Goal: Obtain resource: Download file/media

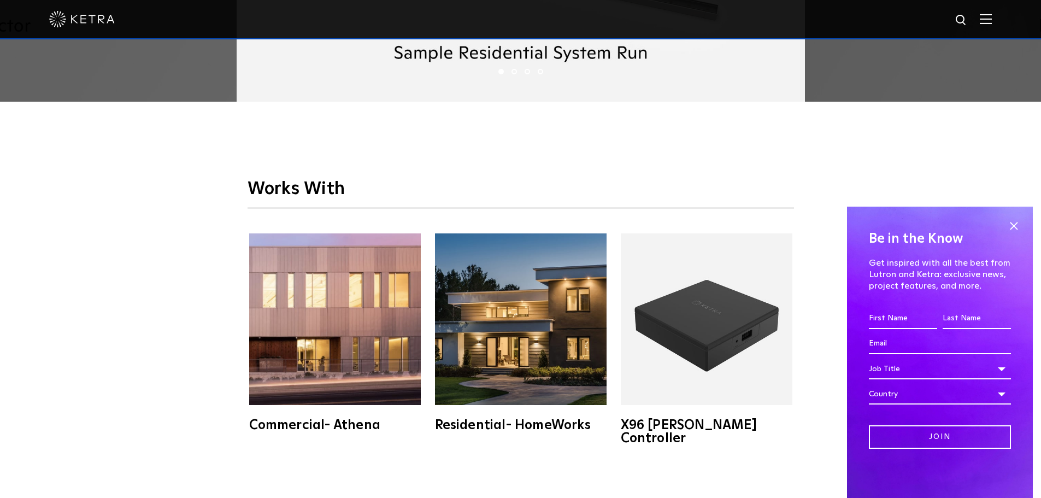
scroll to position [2023, 0]
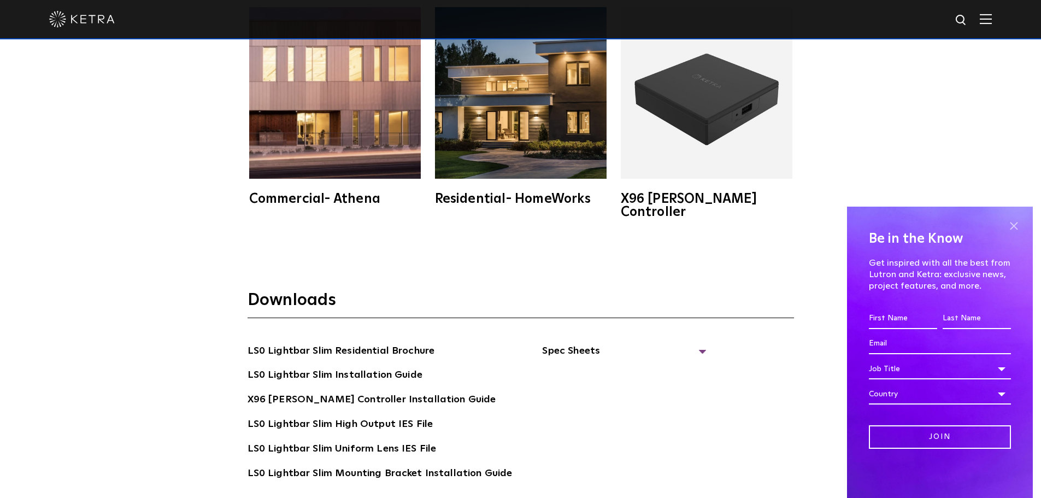
click at [1017, 222] on span at bounding box center [1014, 226] width 16 height 16
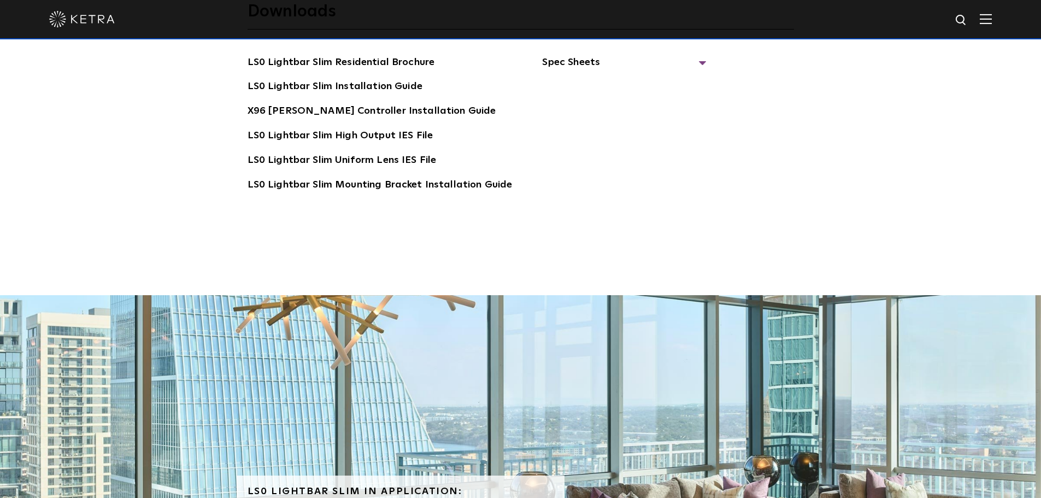
scroll to position [2077, 0]
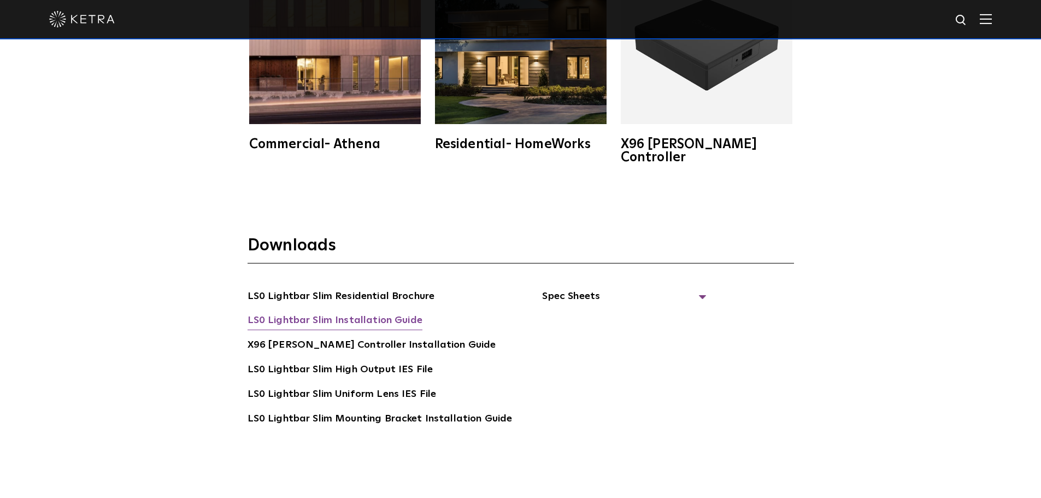
click at [328, 313] on link "LS0 Lightbar Slim Installation Guide" at bounding box center [335, 321] width 175 height 17
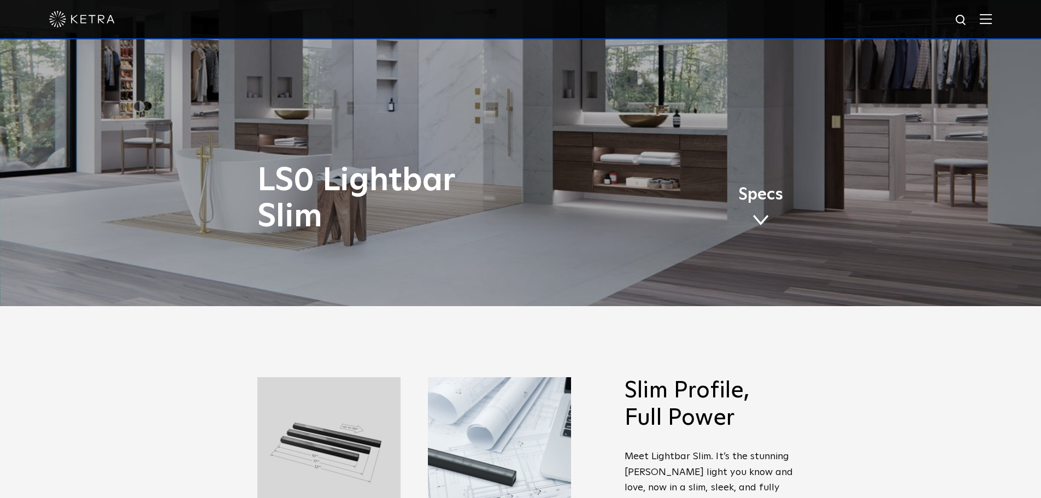
scroll to position [437, 0]
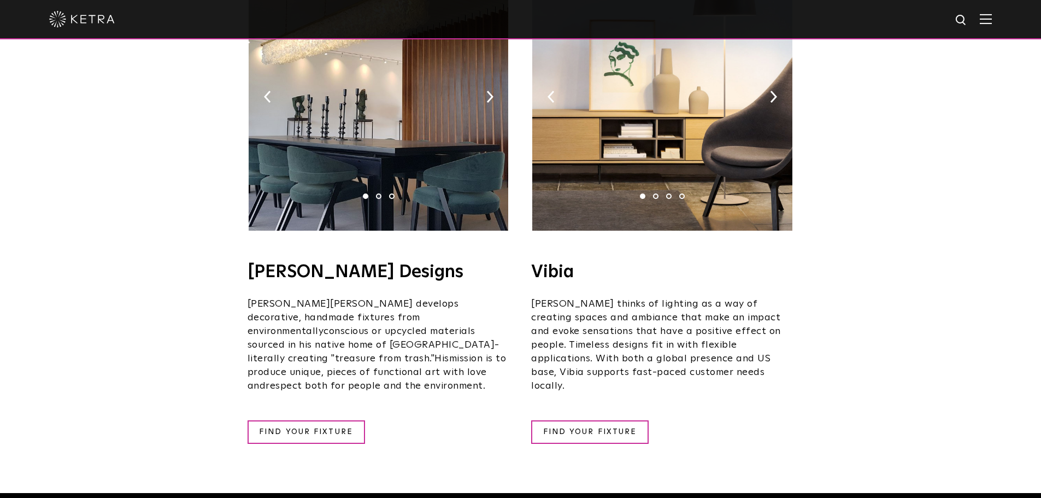
scroll to position [1968, 0]
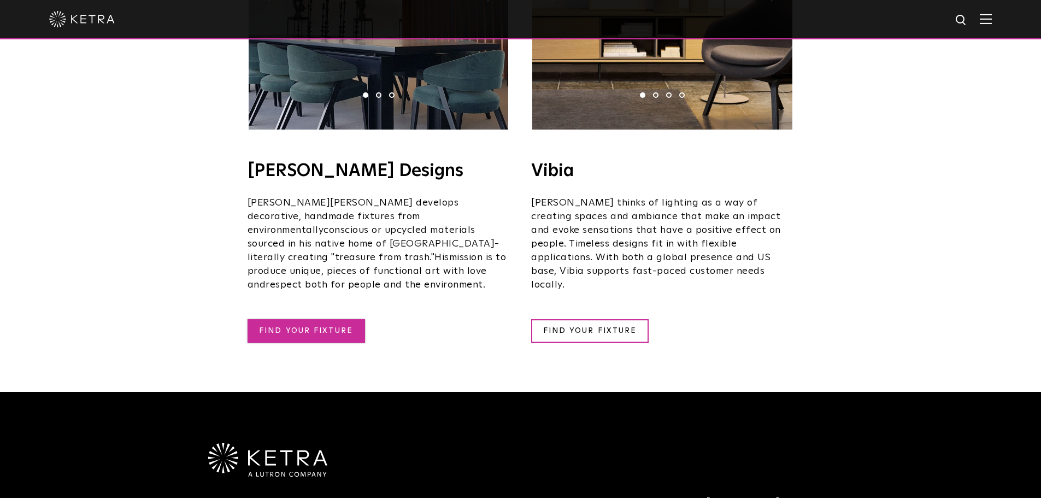
click at [313, 319] on link "FIND YOUR FIXTURE" at bounding box center [307, 331] width 118 height 24
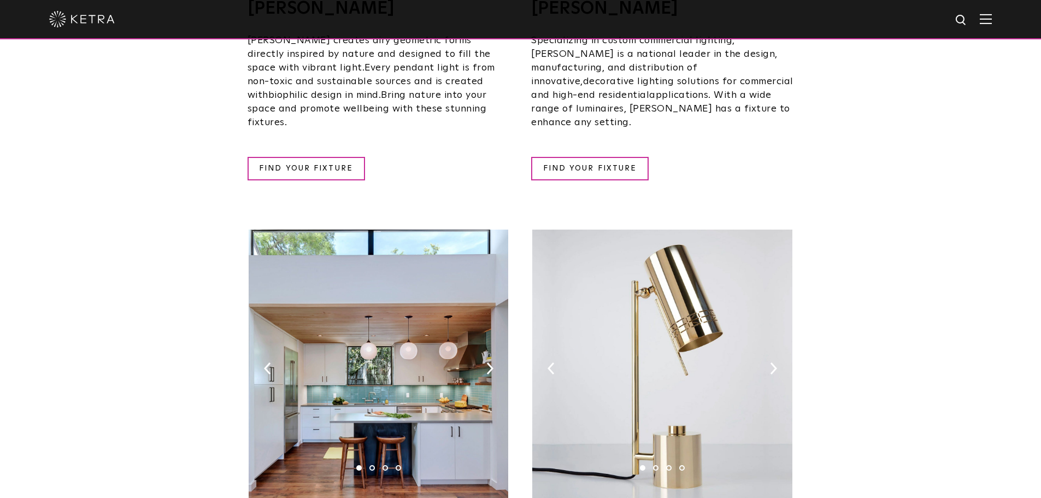
scroll to position [875, 0]
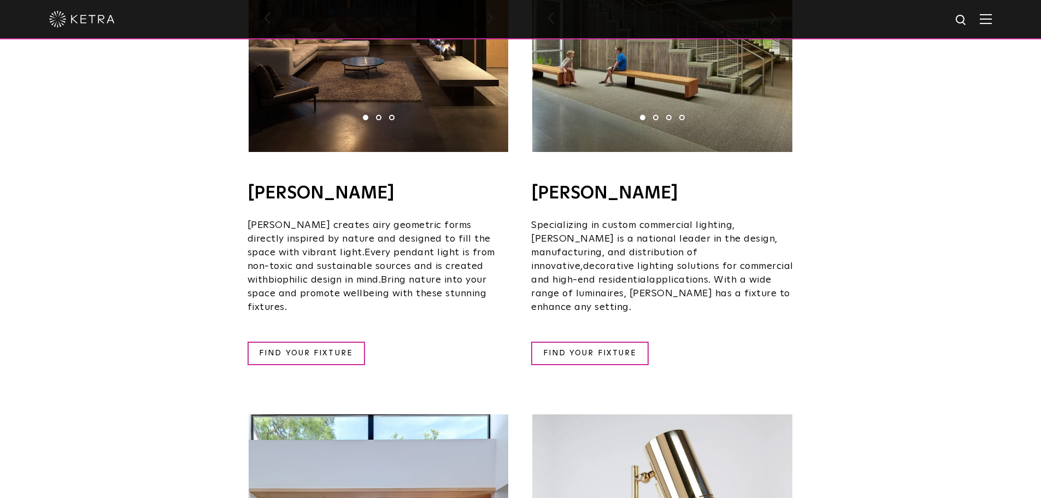
click at [110, 30] on div at bounding box center [520, 19] width 943 height 38
click at [91, 22] on img at bounding box center [82, 19] width 66 height 16
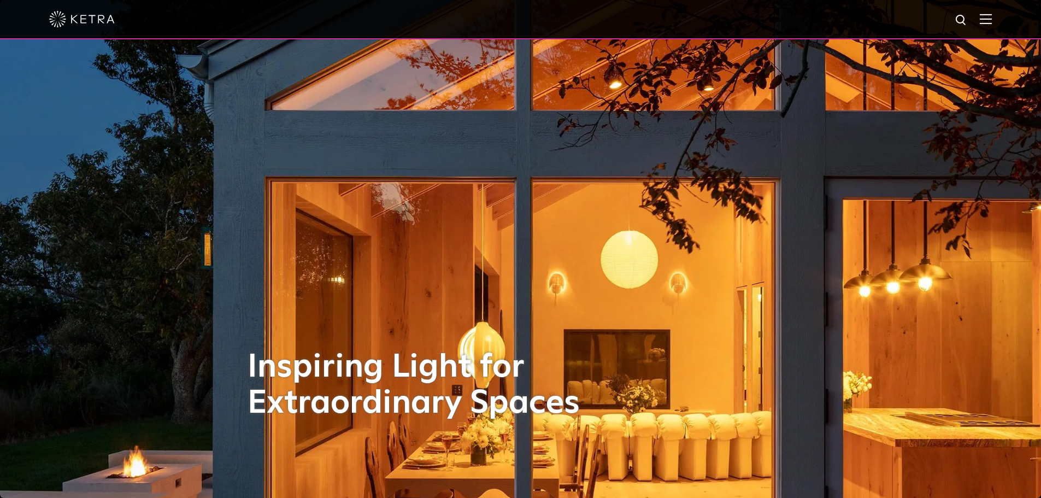
click at [989, 20] on img at bounding box center [986, 19] width 12 height 10
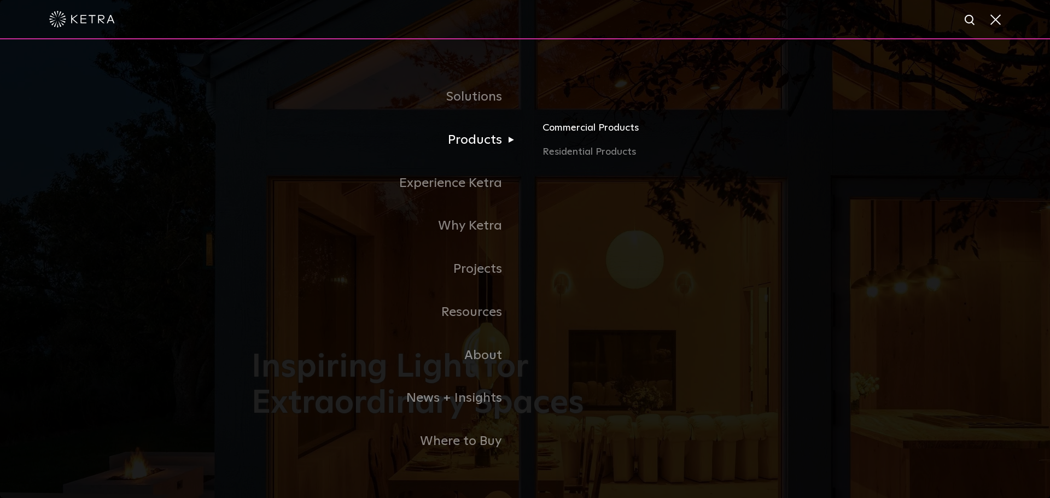
click at [584, 127] on link "Commercial Products" at bounding box center [670, 132] width 256 height 24
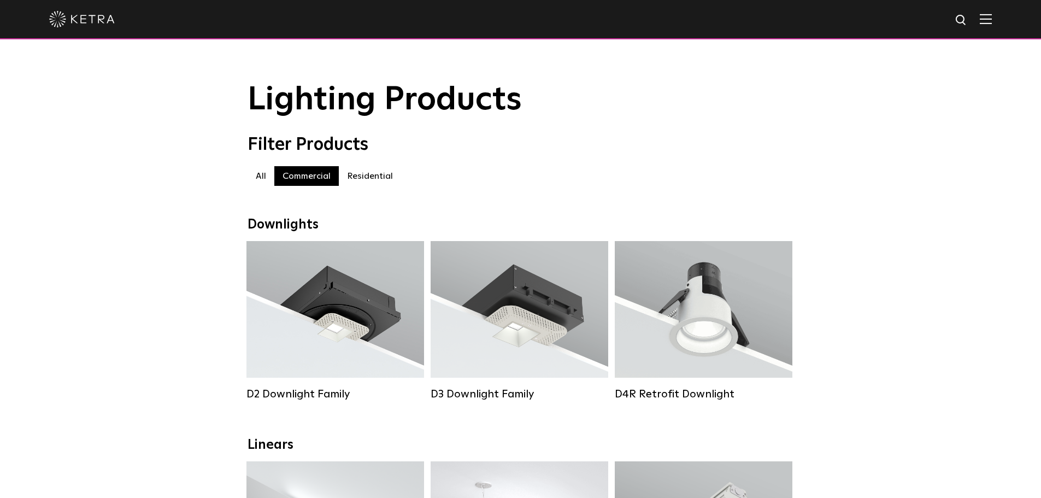
scroll to position [328, 0]
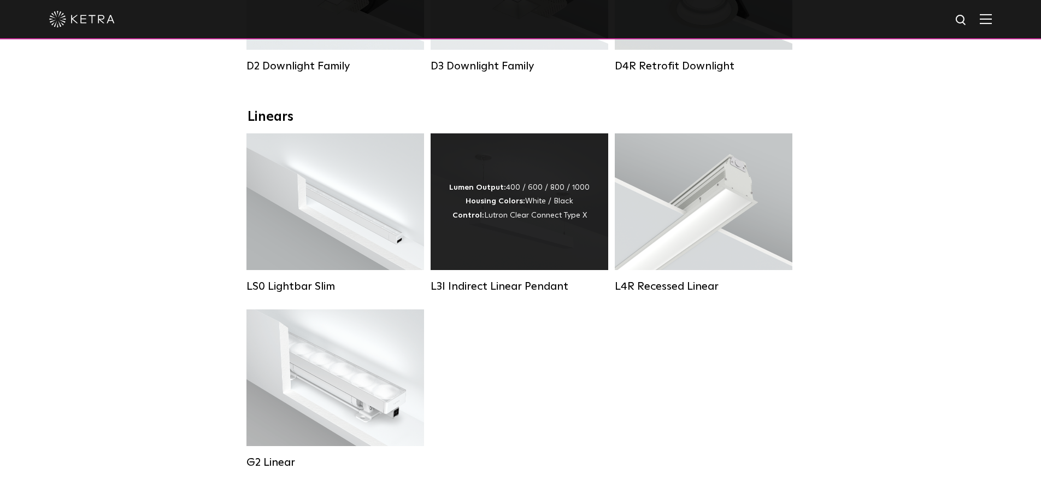
click at [543, 222] on div "Lumen Output: 400 / 600 / 800 / 1000 Housing Colors: White / Black Control: Lut…" at bounding box center [519, 202] width 140 height 42
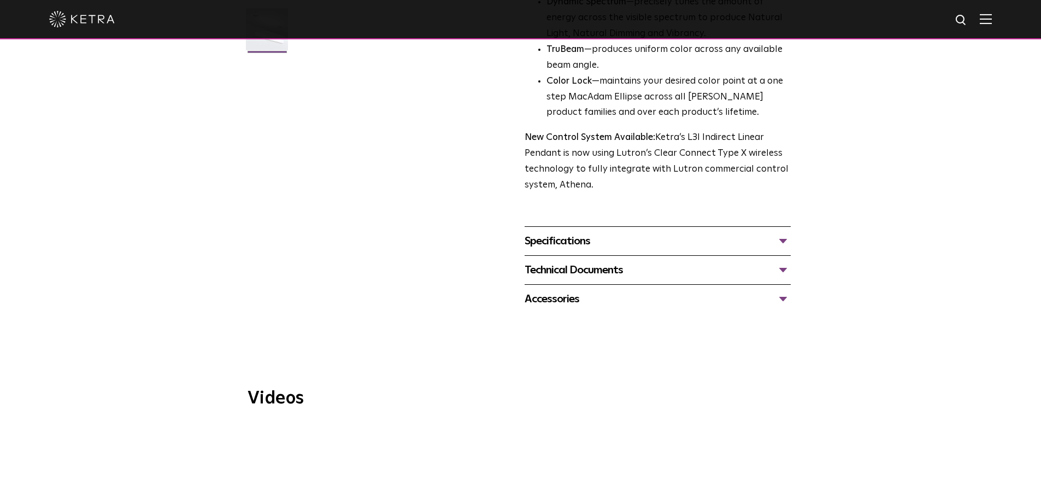
scroll to position [273, 0]
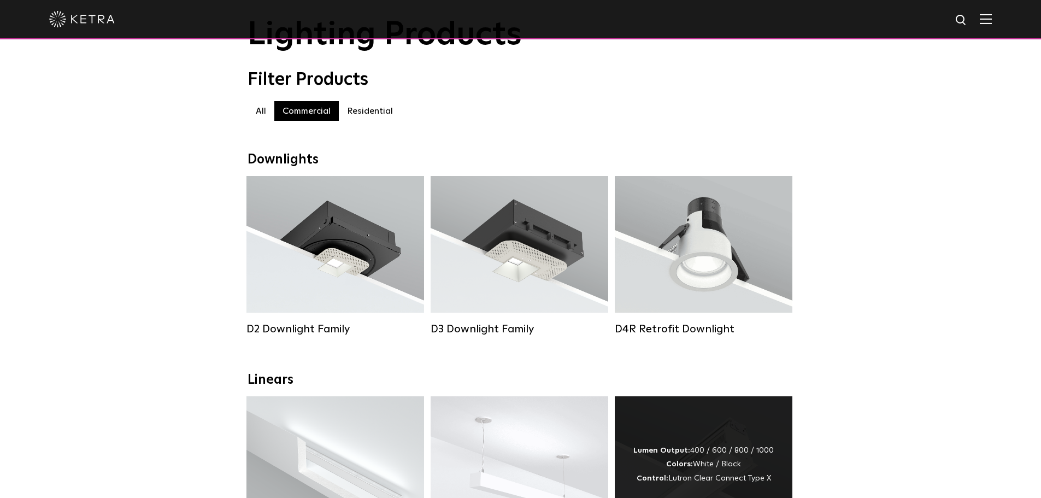
scroll to position [273, 0]
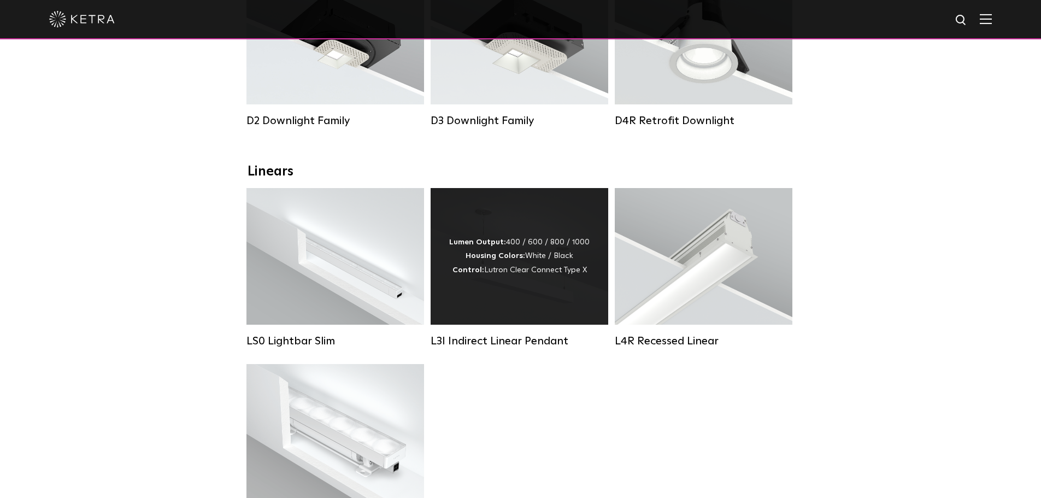
click at [538, 232] on div "Lumen Output: 400 / 600 / 800 / 1000 Housing Colors: White / Black Control: Lut…" at bounding box center [520, 256] width 178 height 137
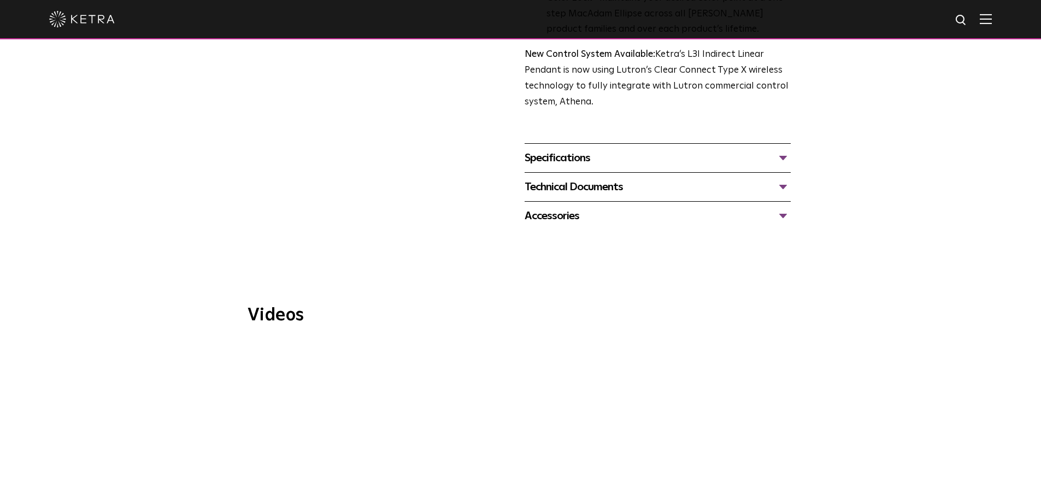
scroll to position [547, 0]
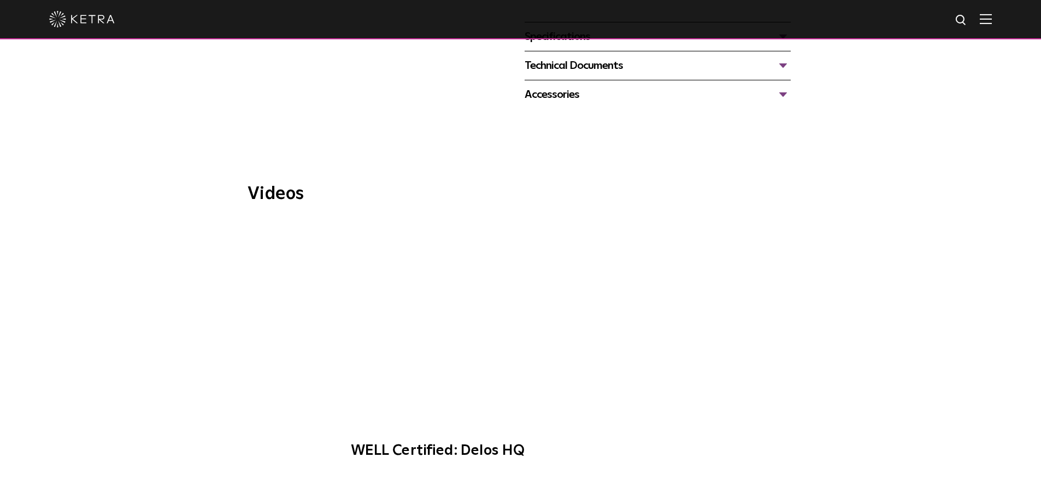
click at [518, 301] on span "WELL Certified: Delos HQ" at bounding box center [521, 345] width 368 height 249
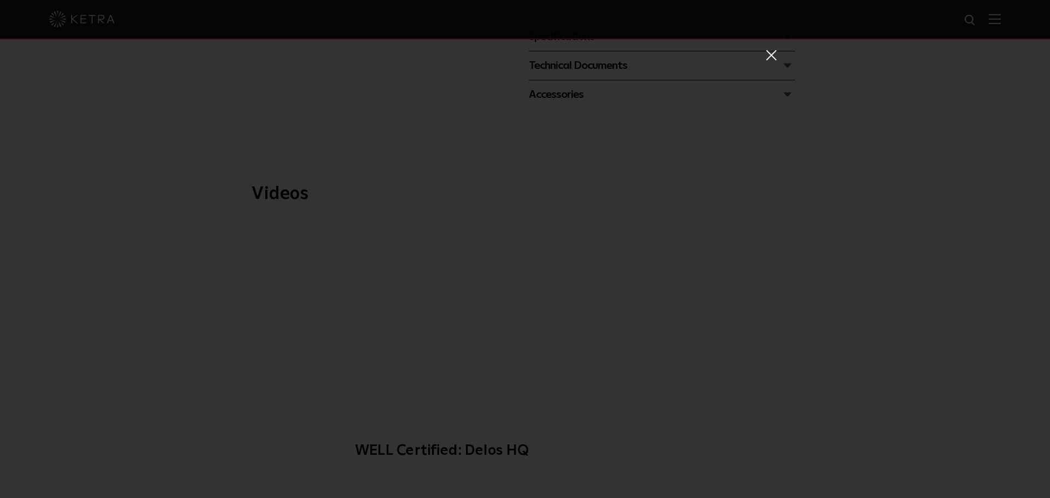
click at [892, 206] on div "WELL Certified: Delos HQ" at bounding box center [525, 249] width 1050 height 498
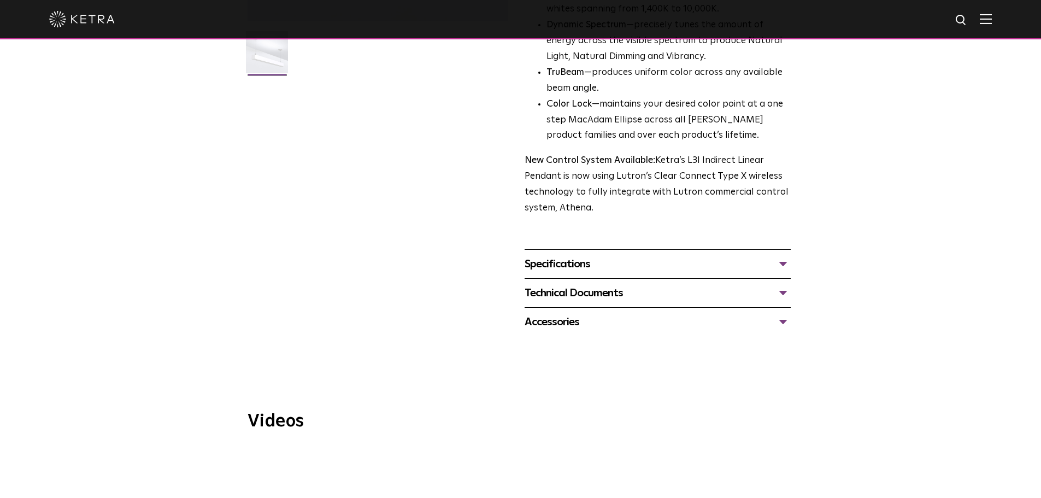
scroll to position [383, 0]
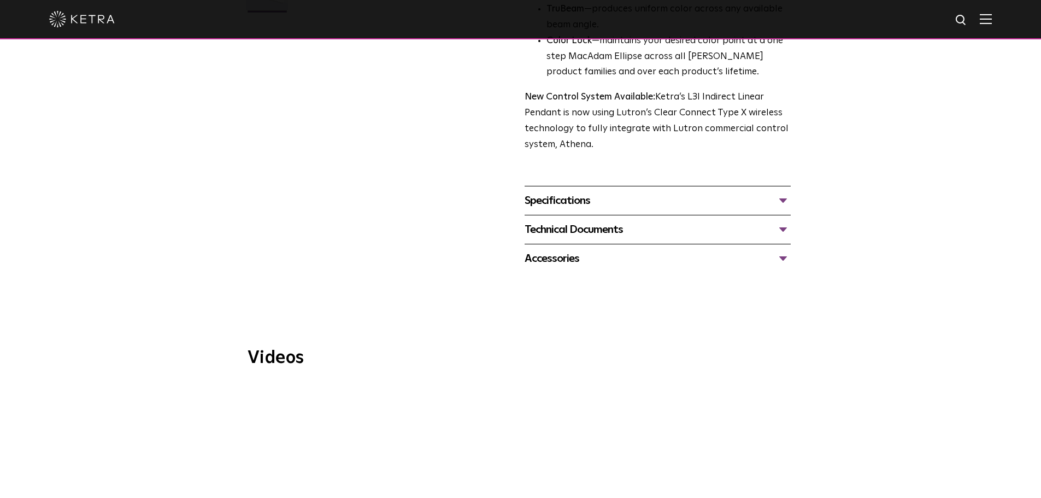
click at [579, 226] on div "Technical Documents L3I Specification Sheet L3I Installation Guide L3I Indirect…" at bounding box center [658, 229] width 266 height 29
click at [587, 221] on div "Technical Documents" at bounding box center [658, 229] width 266 height 17
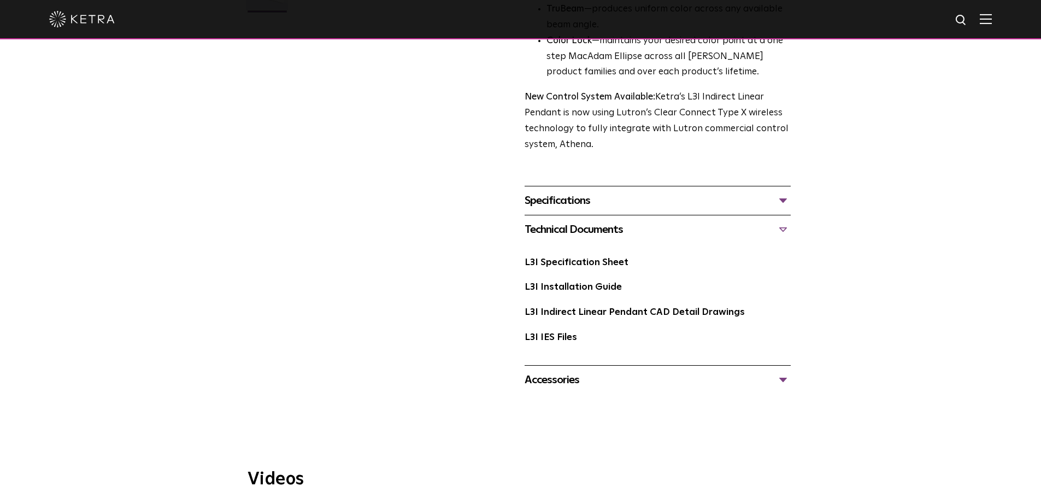
click at [544, 371] on div "Accessories" at bounding box center [658, 379] width 266 height 17
click at [553, 333] on link "L3I IES Files" at bounding box center [551, 337] width 52 height 9
click at [592, 258] on link "L3I Specification Sheet" at bounding box center [577, 262] width 104 height 9
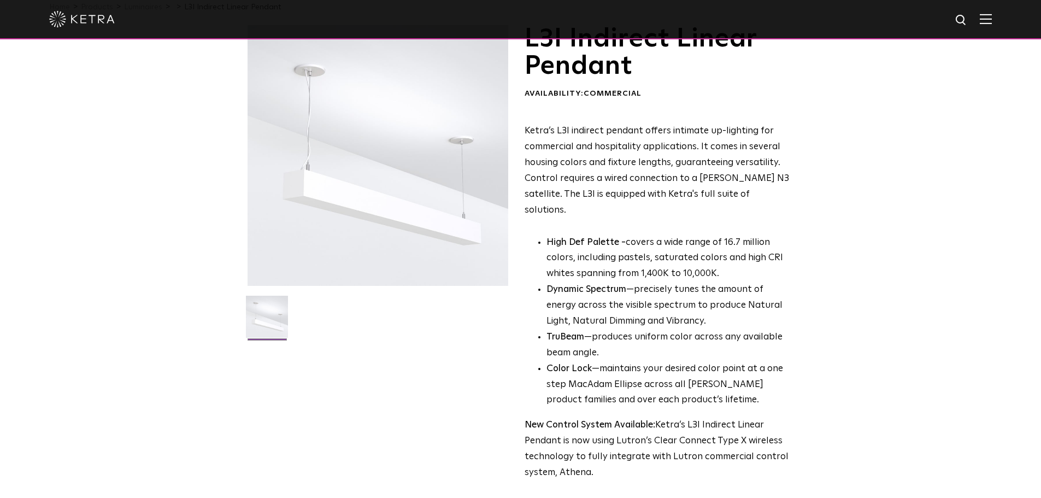
scroll to position [0, 0]
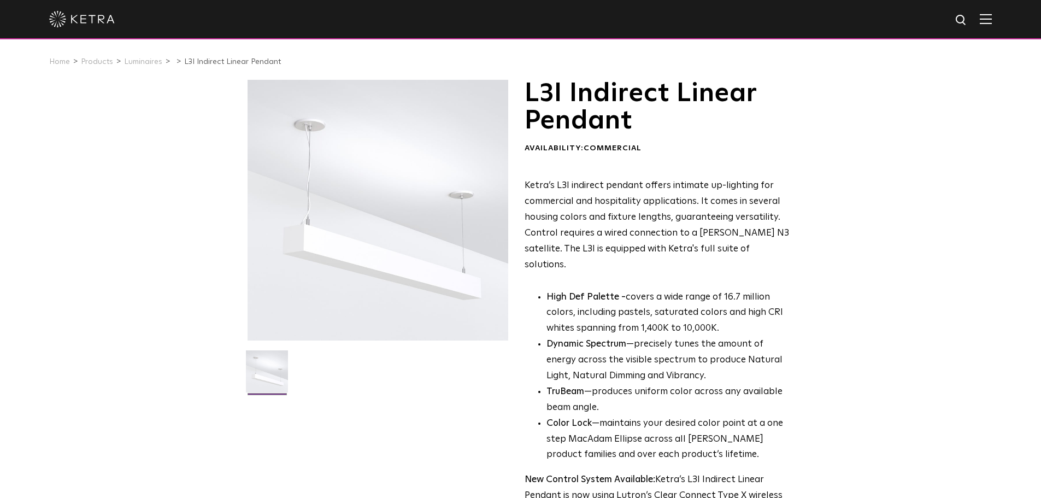
click at [142, 68] on li "Luminaires" at bounding box center [147, 62] width 46 height 16
click at [145, 63] on link "Luminaires" at bounding box center [143, 62] width 38 height 8
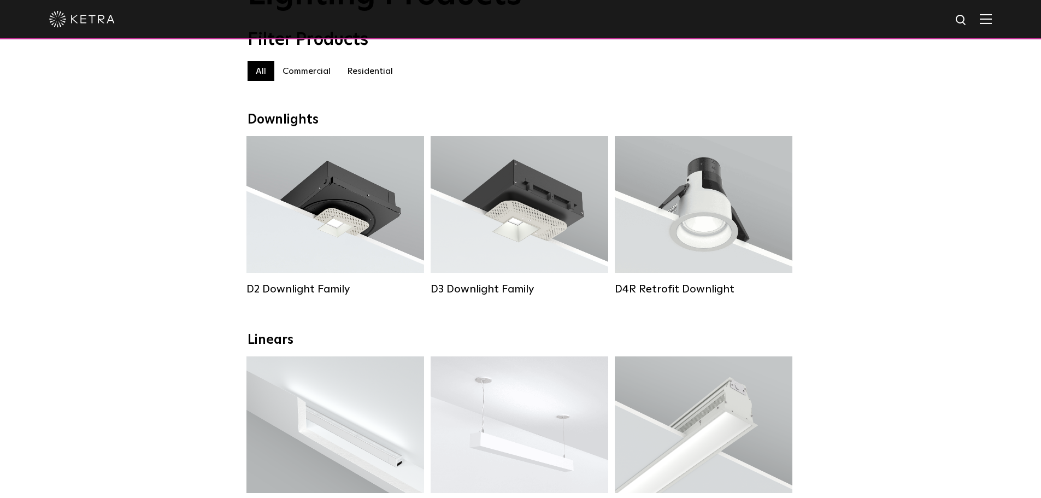
scroll to position [55, 0]
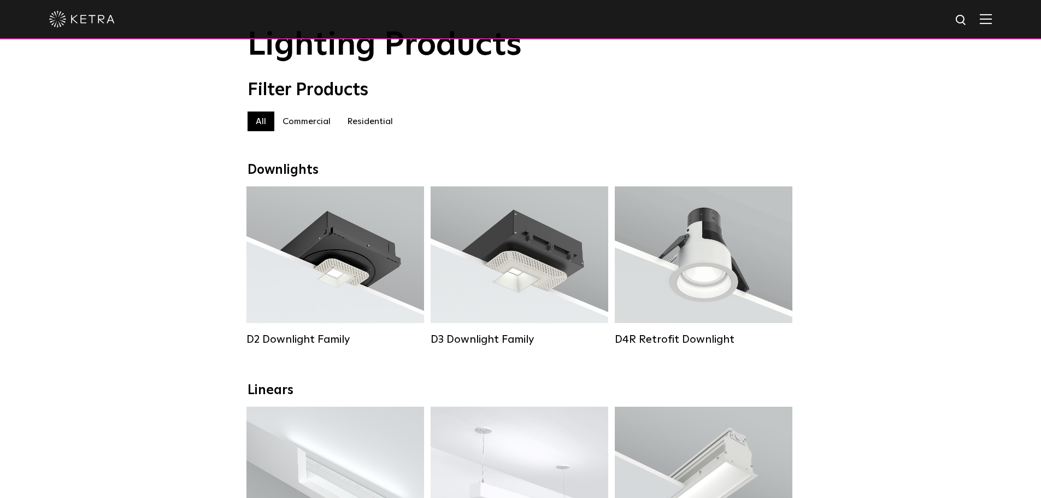
click at [105, 26] on img at bounding box center [82, 19] width 66 height 16
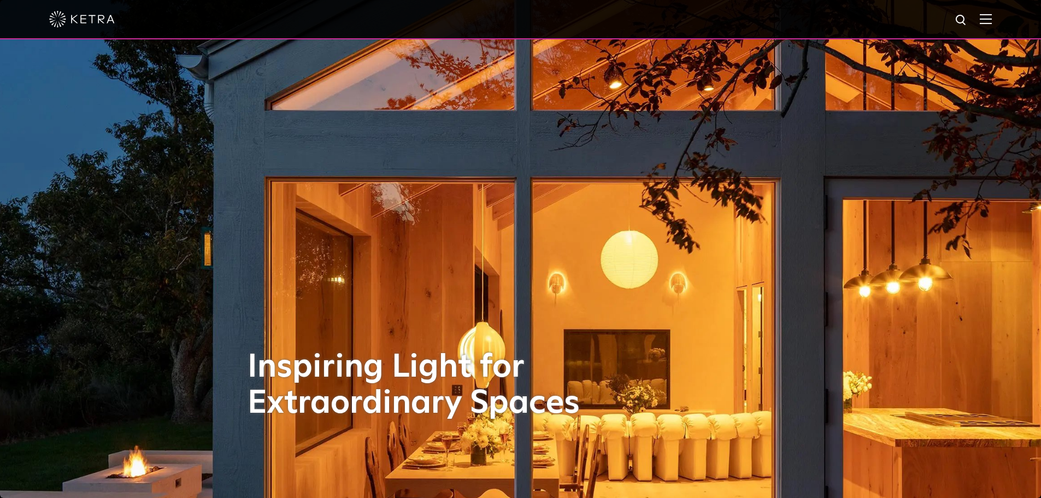
click at [992, 20] on img at bounding box center [986, 19] width 12 height 10
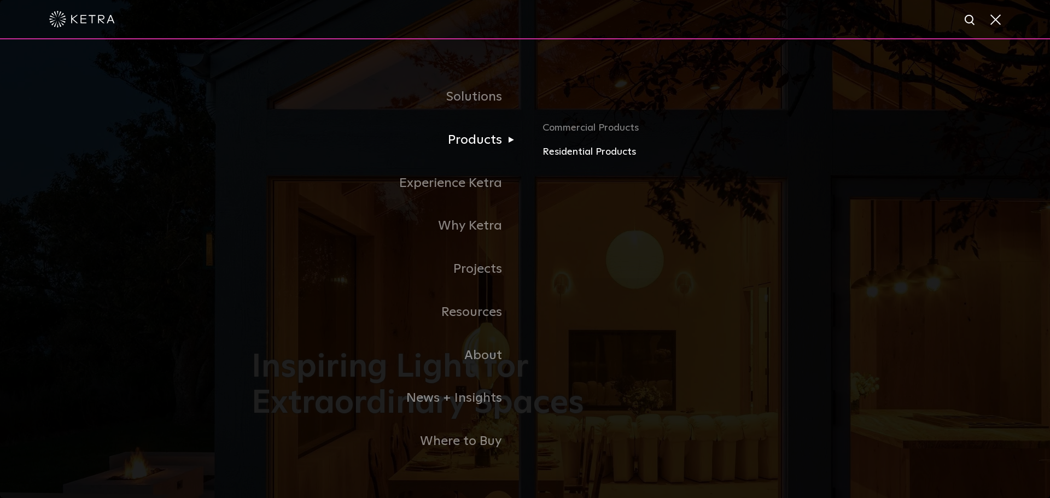
click at [571, 152] on link "Residential Products" at bounding box center [670, 152] width 256 height 16
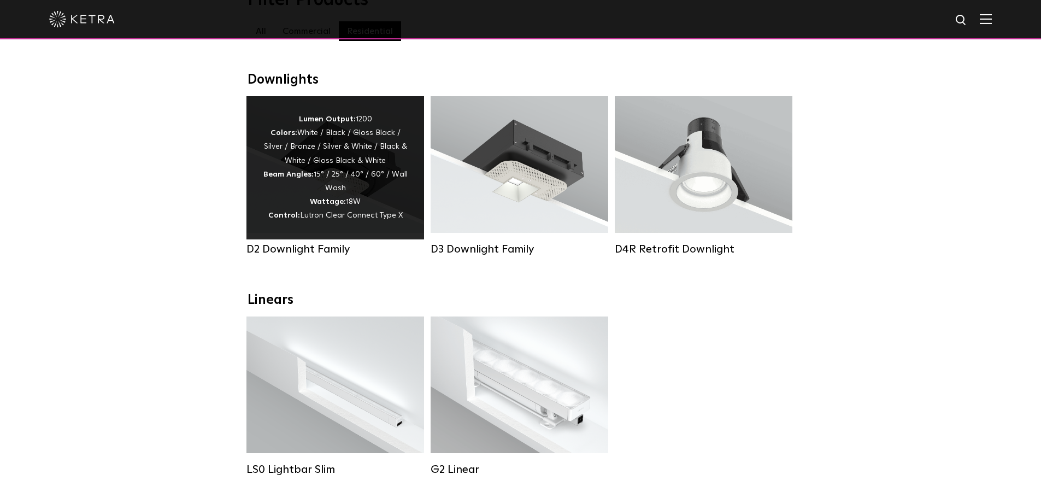
scroll to position [55, 0]
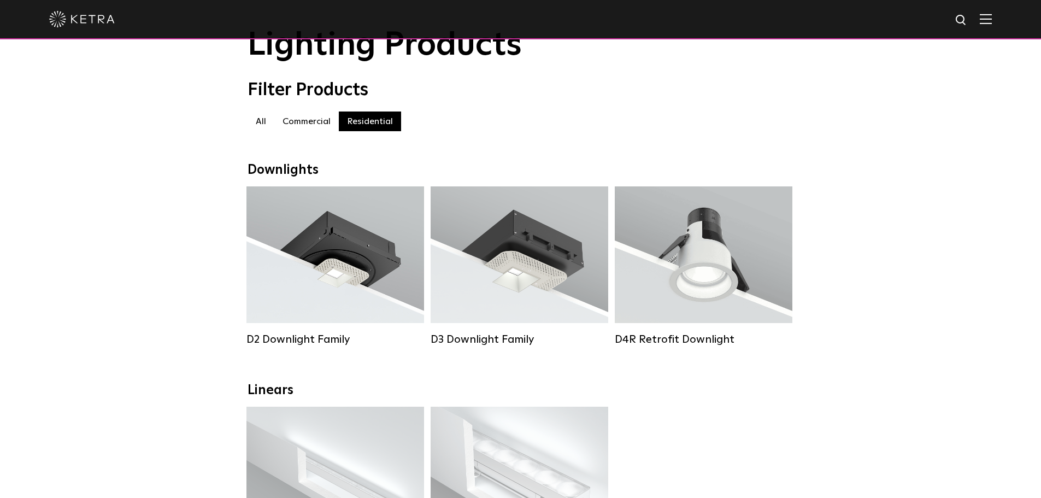
click at [295, 127] on label "Commercial" at bounding box center [306, 122] width 65 height 20
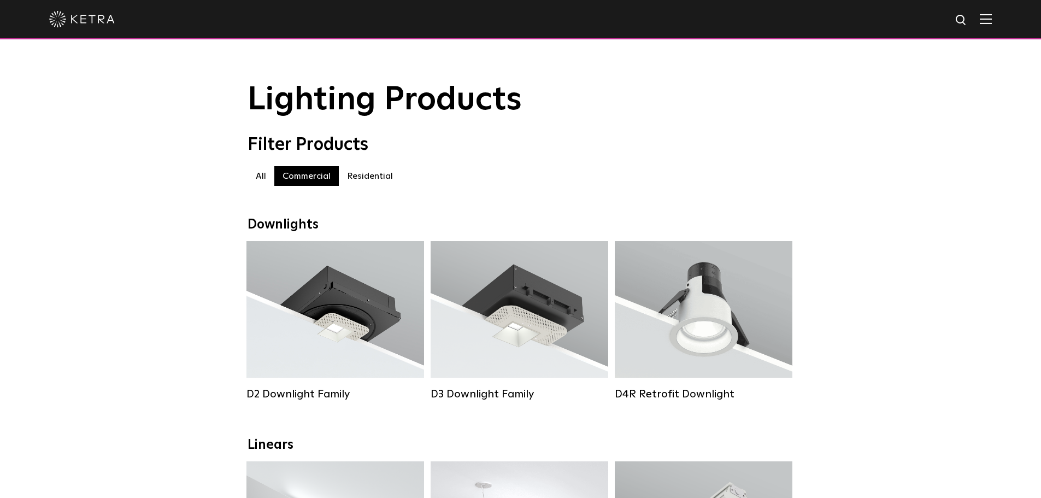
click at [264, 178] on label "All" at bounding box center [261, 176] width 27 height 20
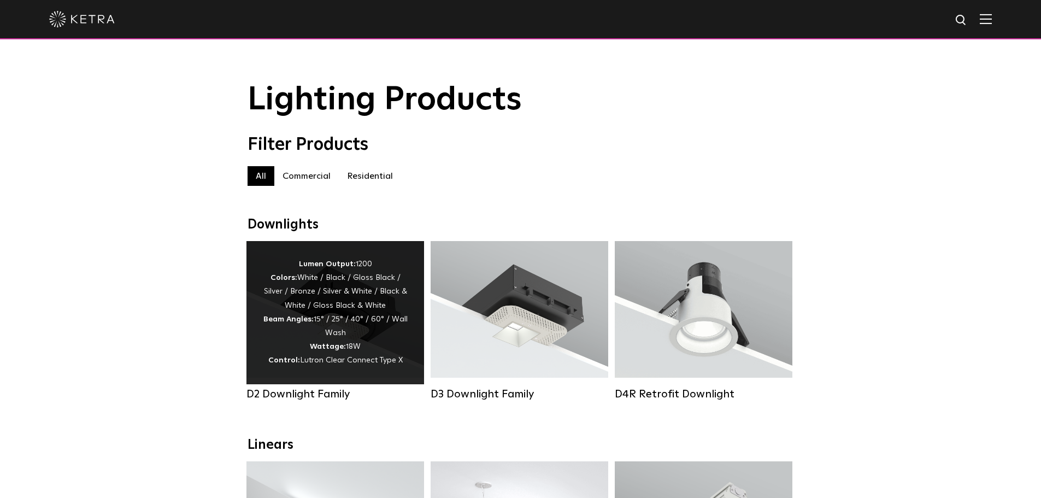
click at [330, 336] on div "Lumen Output: 1200 Colors: White / Black / Gloss Black / Silver / Bronze / Silv…" at bounding box center [335, 312] width 145 height 110
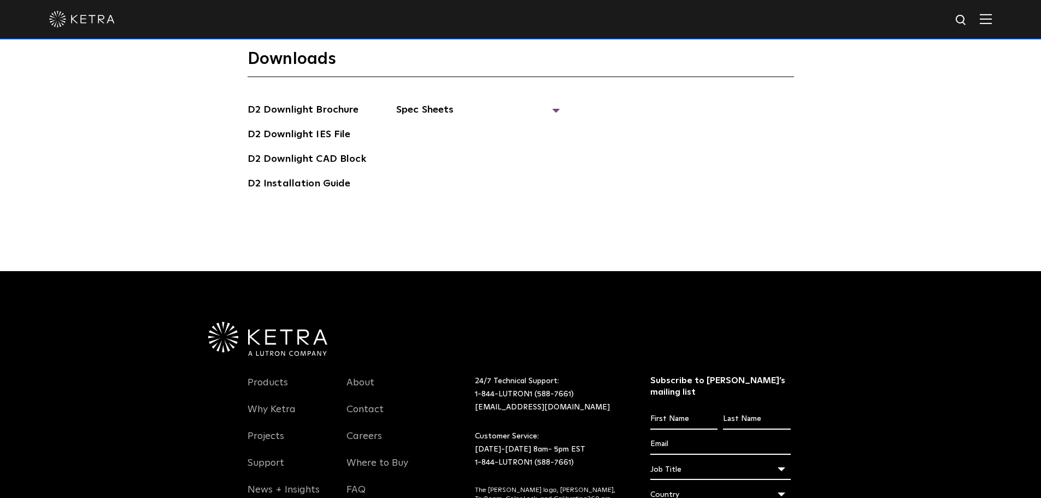
scroll to position [3031, 0]
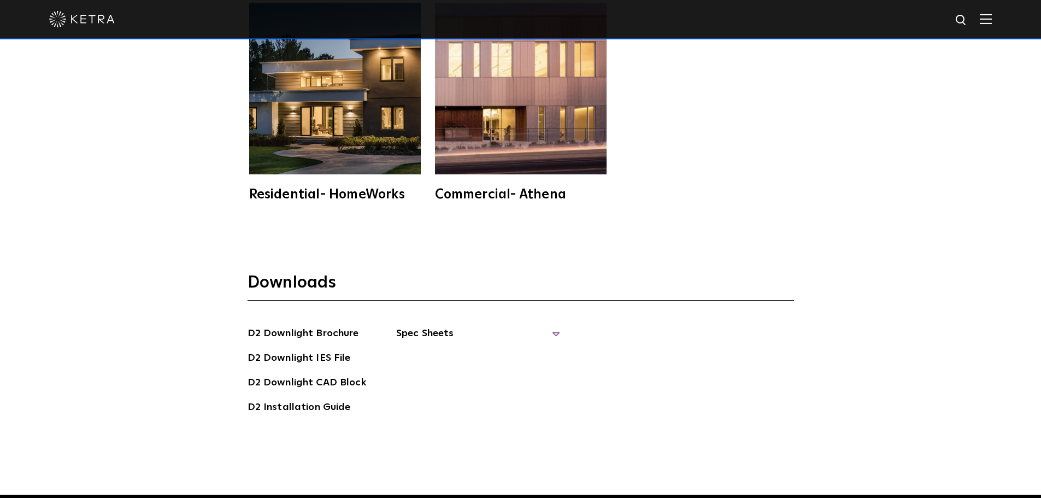
click at [455, 326] on span "Spec Sheets" at bounding box center [478, 338] width 164 height 24
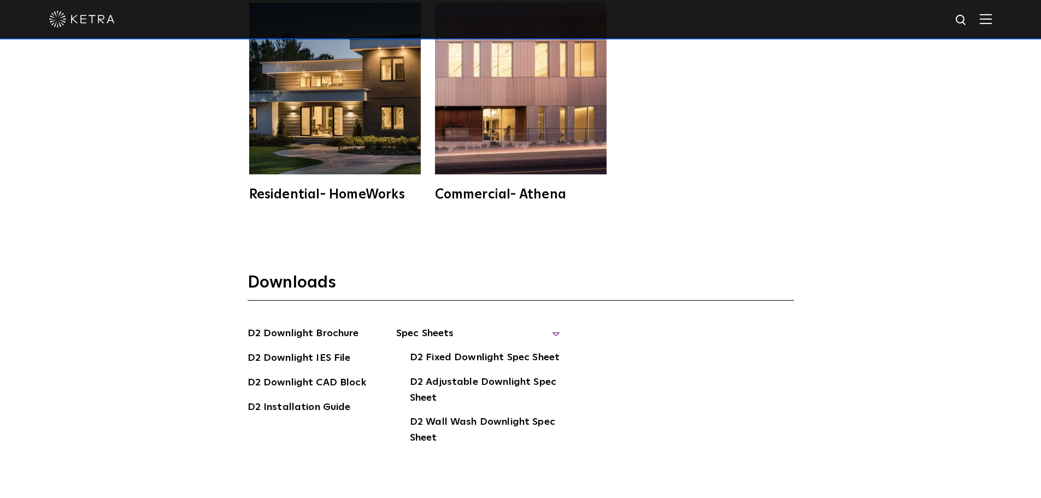
click at [455, 326] on span "Spec Sheets" at bounding box center [478, 338] width 164 height 24
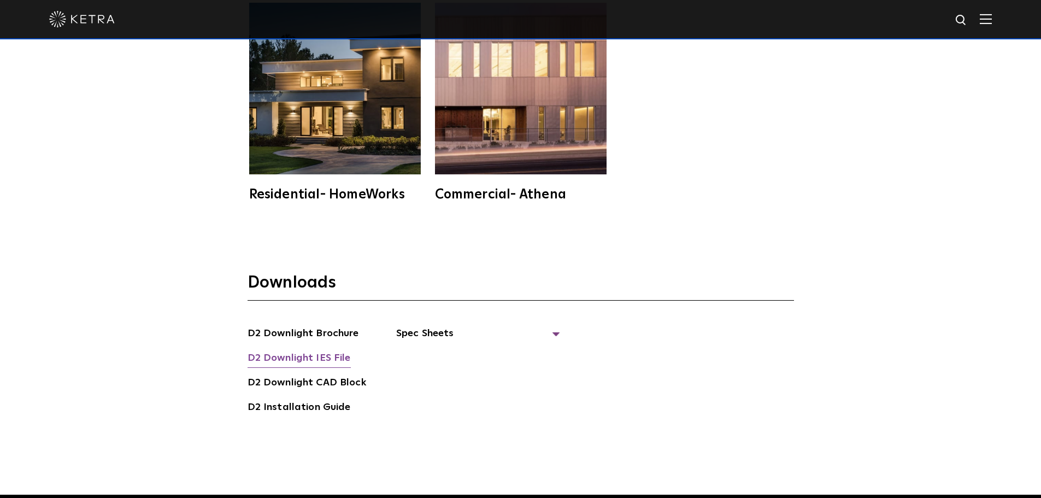
click at [331, 350] on link "D2 Downlight IES File" at bounding box center [299, 358] width 103 height 17
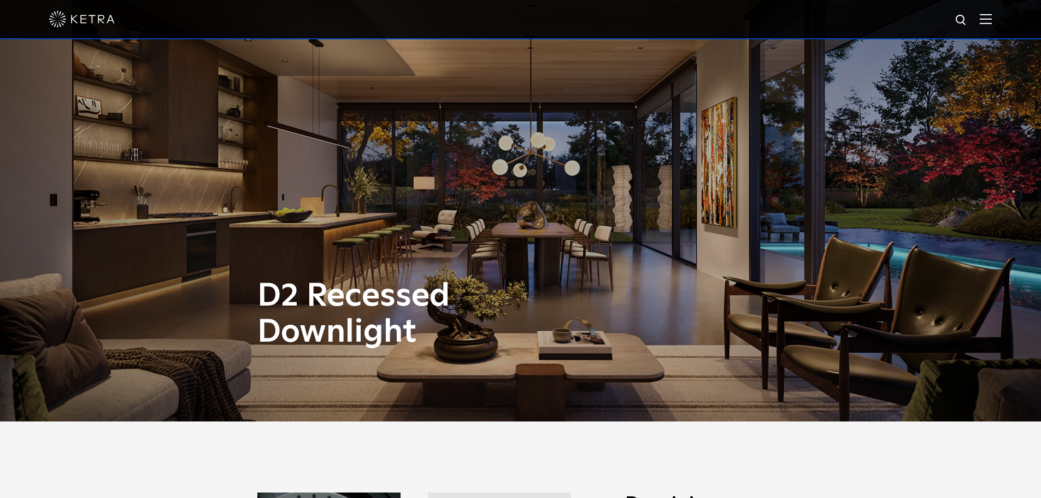
scroll to position [0, 0]
